Goal: Information Seeking & Learning: Learn about a topic

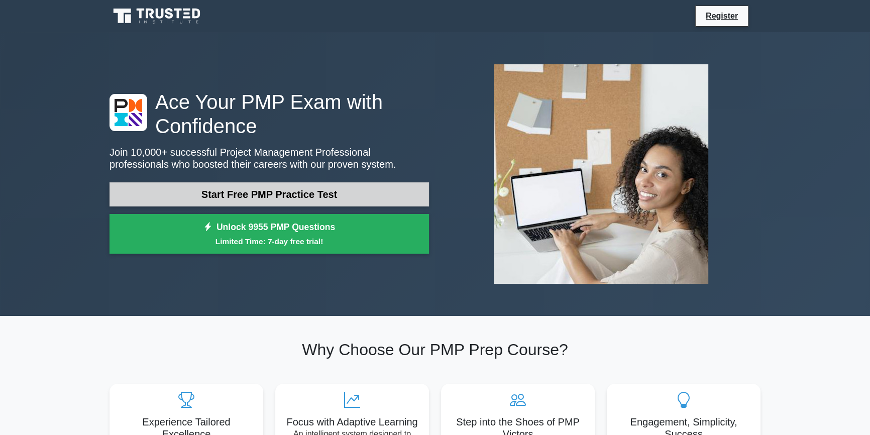
click at [275, 196] on link "Start Free PMP Practice Test" at bounding box center [270, 194] width 320 height 24
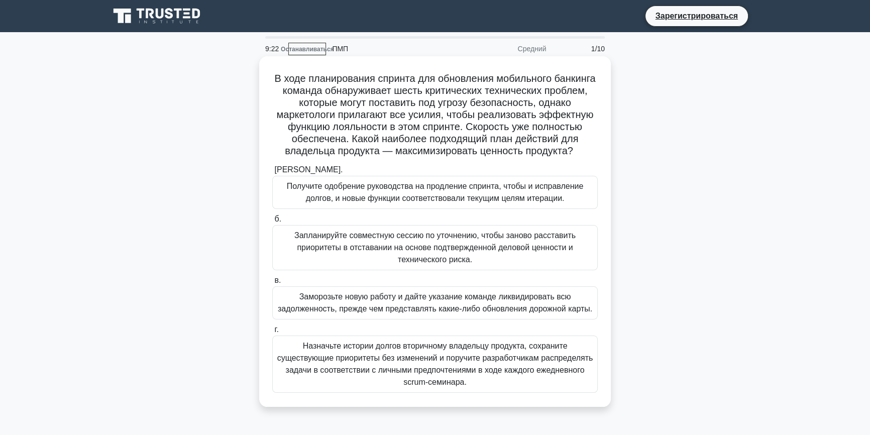
click at [358, 203] on font "Получите одобрение руководства на продление спринта, чтобы и исправление долгов…" at bounding box center [435, 192] width 297 height 21
click at [272, 173] on input "[PERSON_NAME]. Получите одобрение руководства на продление спринта, чтобы и исп…" at bounding box center [272, 170] width 0 height 7
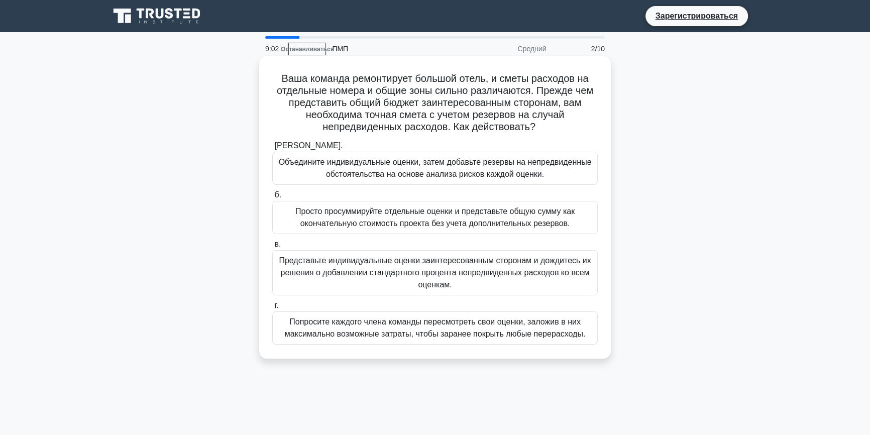
click at [321, 212] on font "Просто просуммируйте отдельные оценки и представьте общую сумму как окончательн…" at bounding box center [435, 217] width 279 height 21
click at [272, 199] on input "б. Просто просуммируйте отдельные оценки и представьте общую сумму как окончате…" at bounding box center [272, 195] width 0 height 7
